Goal: Task Accomplishment & Management: Manage account settings

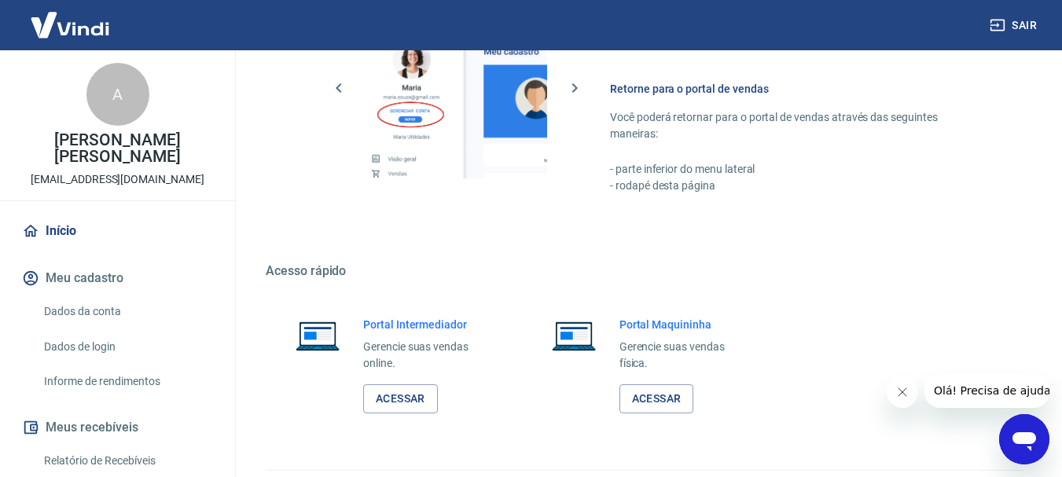
scroll to position [813, 0]
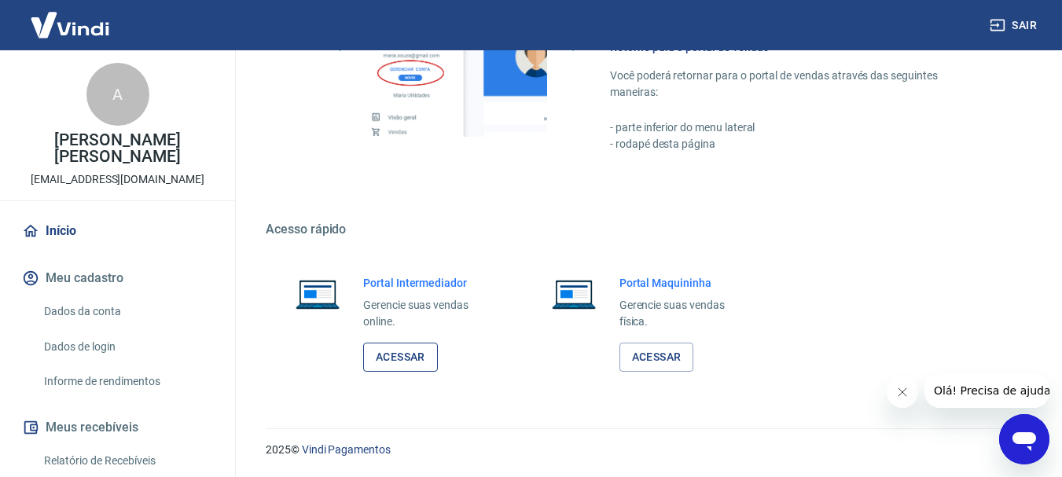
click at [395, 353] on link "Acessar" at bounding box center [400, 357] width 75 height 29
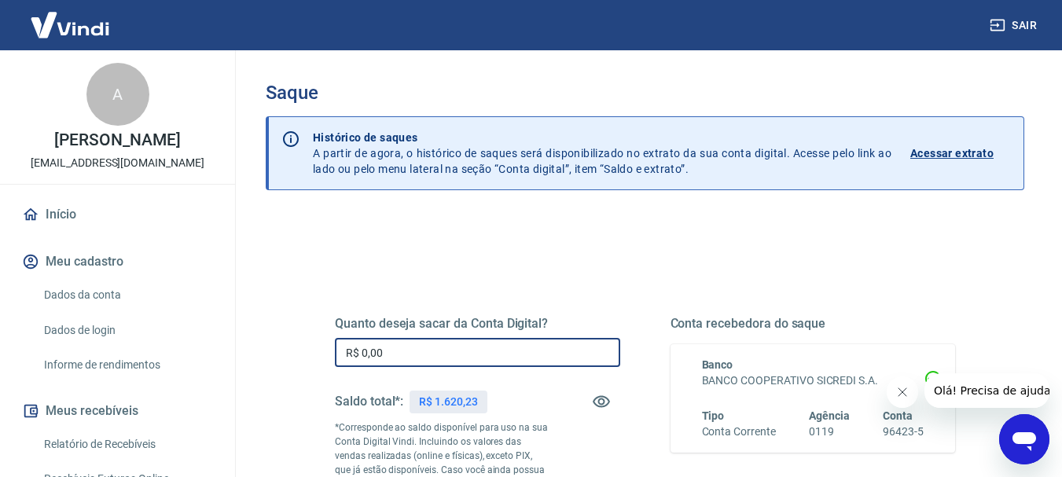
drag, startPoint x: 443, startPoint y: 357, endPoint x: 284, endPoint y: 345, distance: 160.1
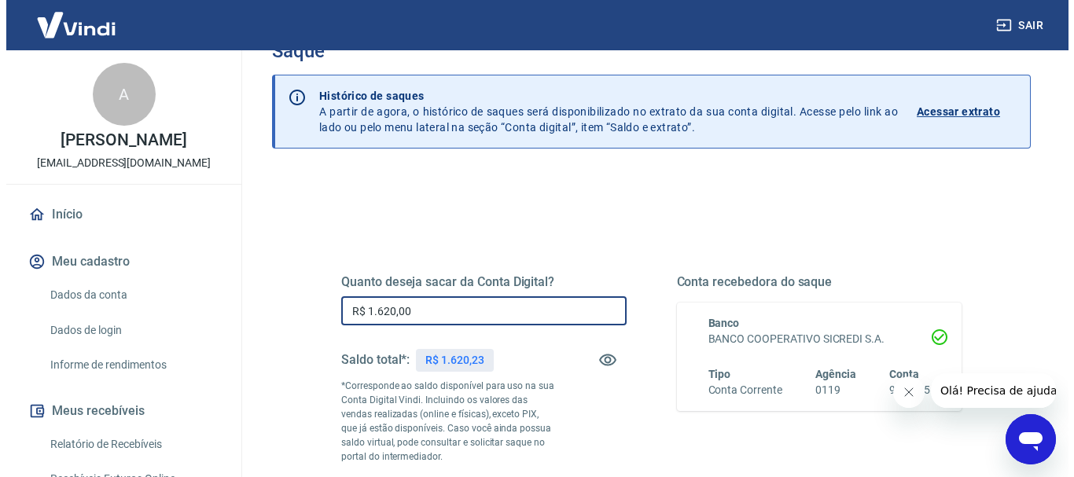
scroll to position [157, 0]
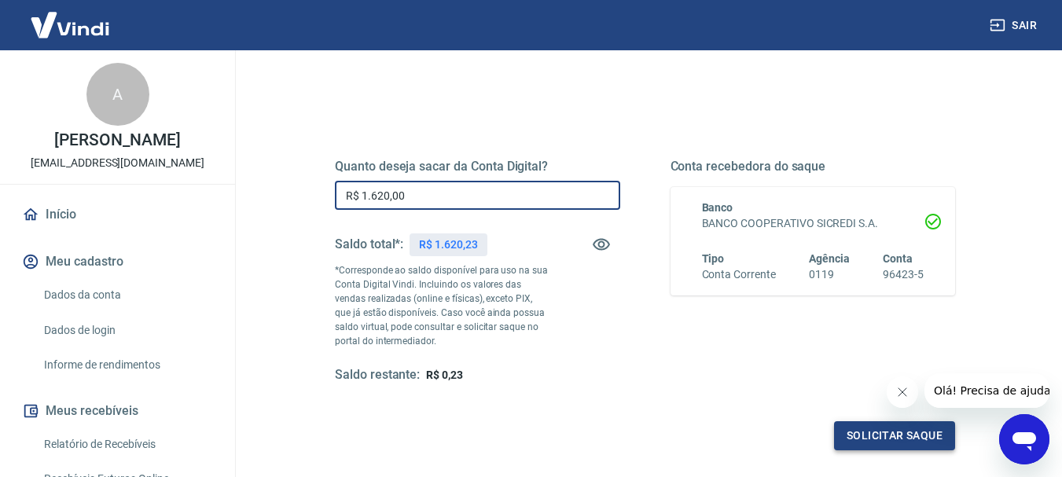
type input "R$ 1.620,00"
click at [925, 444] on button "Solicitar saque" at bounding box center [894, 435] width 121 height 29
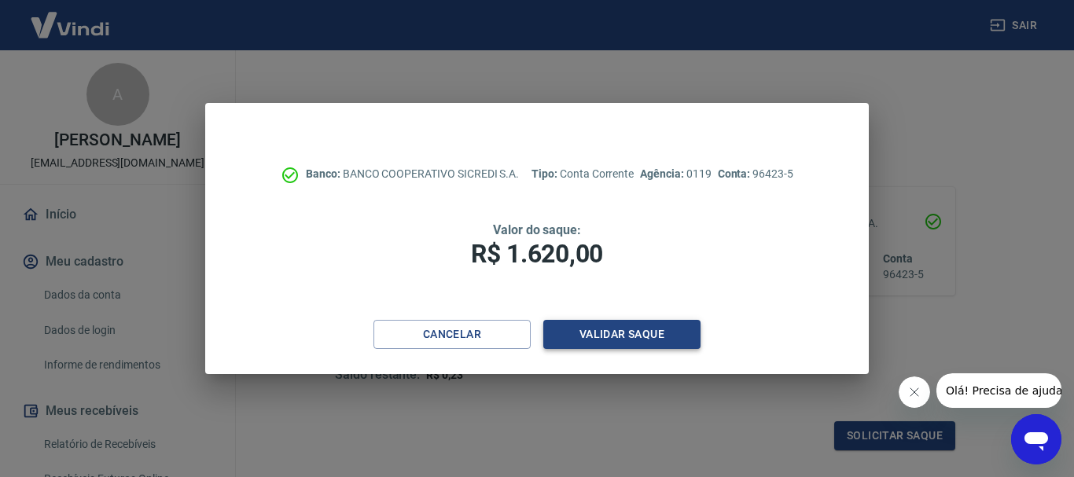
click at [585, 343] on button "Validar saque" at bounding box center [621, 334] width 157 height 29
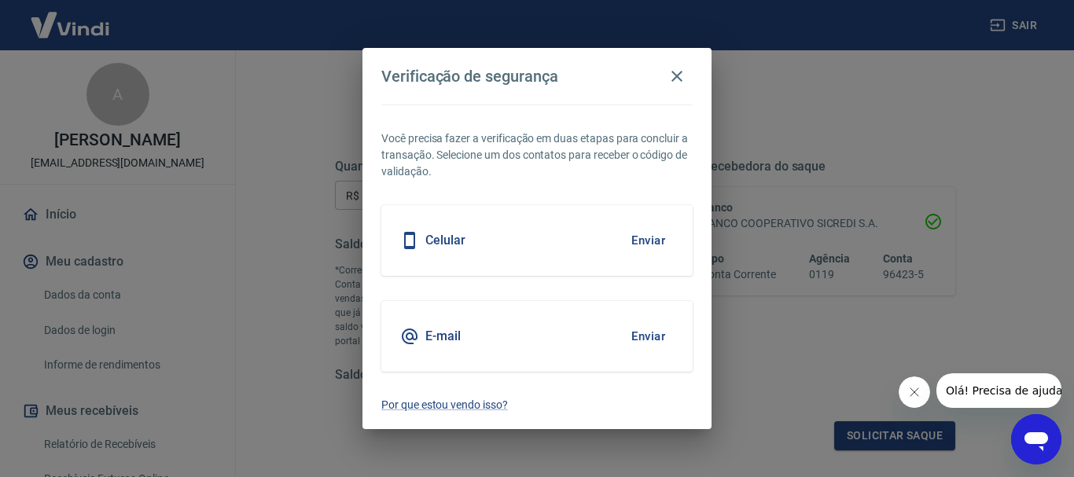
click at [648, 240] on button "Enviar" at bounding box center [648, 240] width 51 height 33
click at [638, 240] on button "Enviar" at bounding box center [648, 240] width 51 height 33
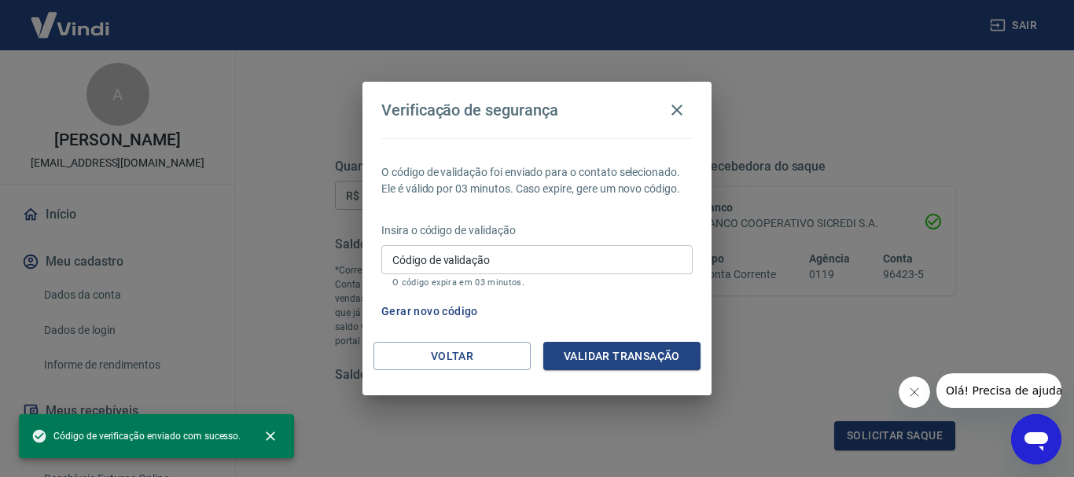
click at [462, 267] on input "Código de validação" at bounding box center [536, 259] width 311 height 29
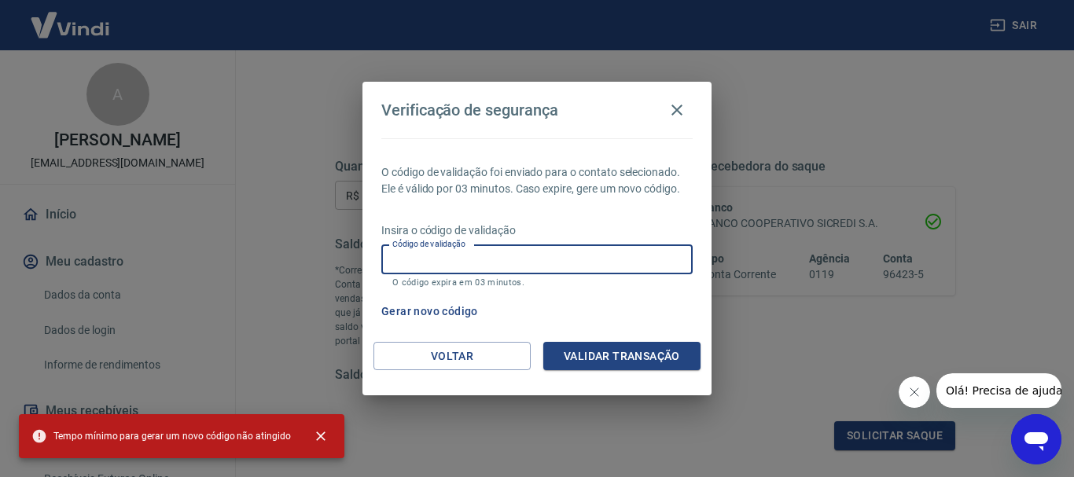
click at [463, 267] on input "Código de validação" at bounding box center [536, 259] width 311 height 29
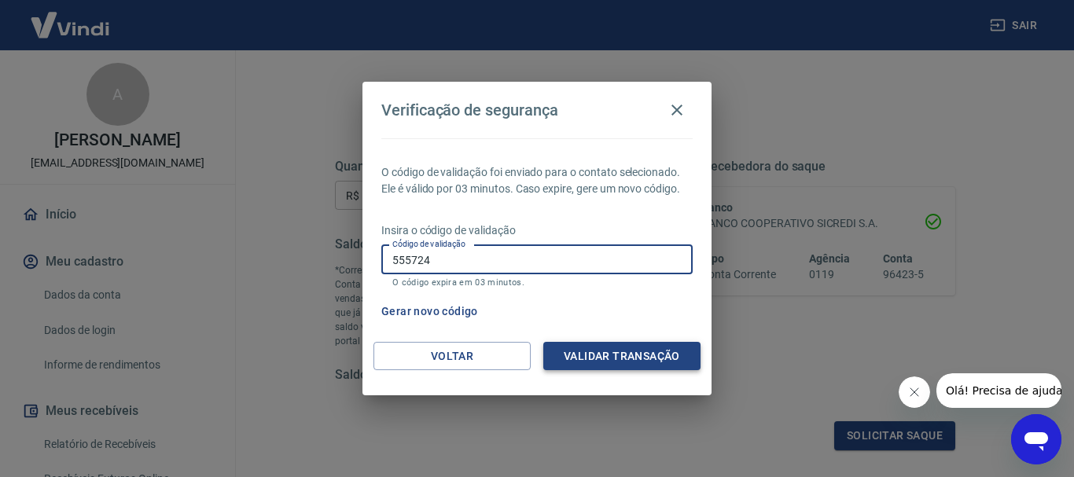
type input "555724"
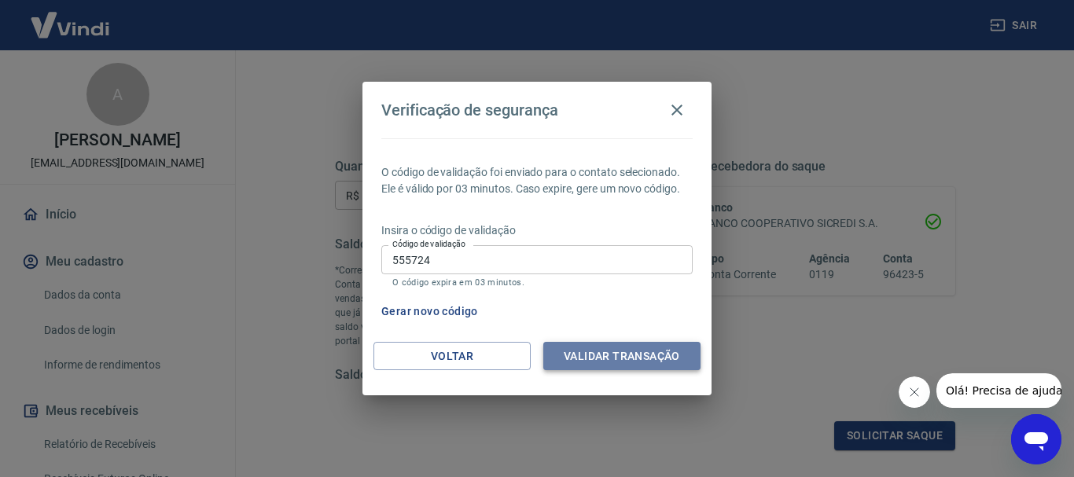
click at [566, 357] on button "Validar transação" at bounding box center [621, 356] width 157 height 29
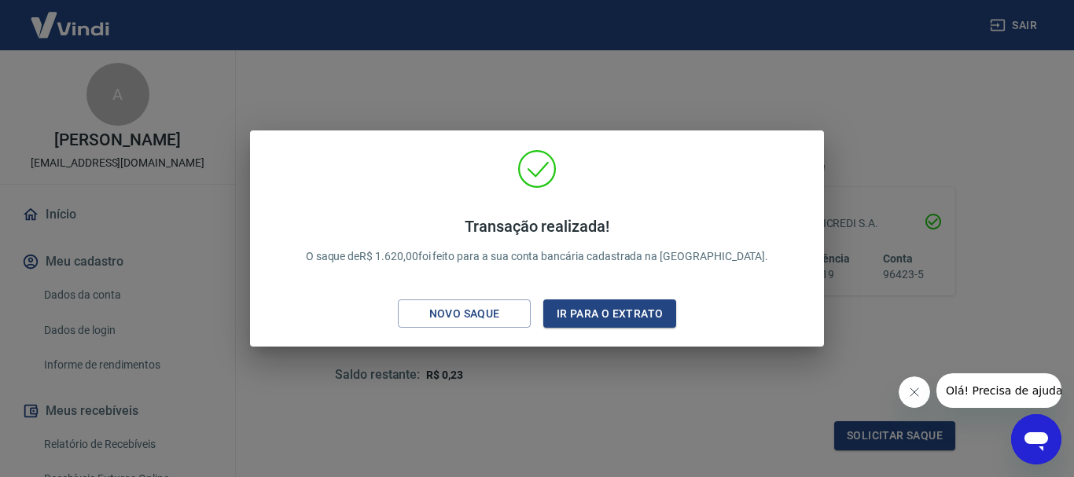
click at [555, 97] on div "Transação realizada! O saque de R$ 1.620,00 foi feito para a sua conta bancária…" at bounding box center [537, 238] width 1074 height 477
